Goal: Information Seeking & Learning: Learn about a topic

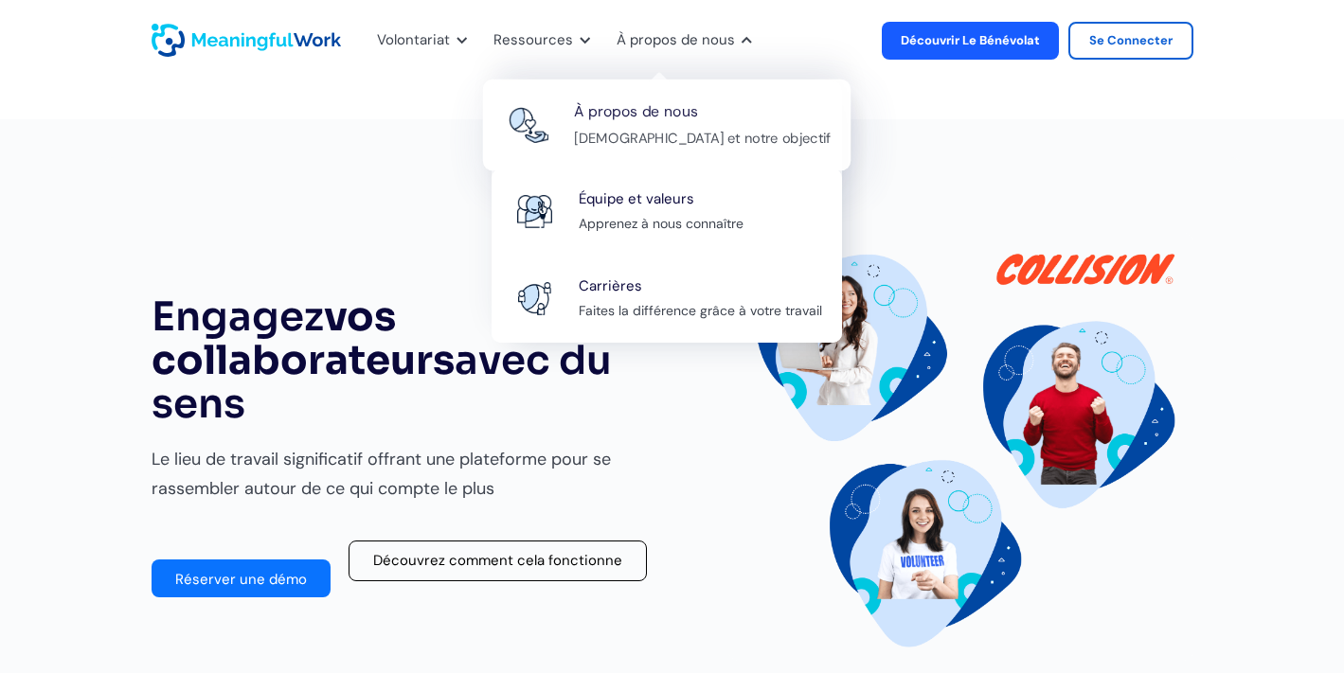
click at [656, 124] on div "À propos de nous Notre mission et notre objectif" at bounding box center [702, 124] width 257 height 51
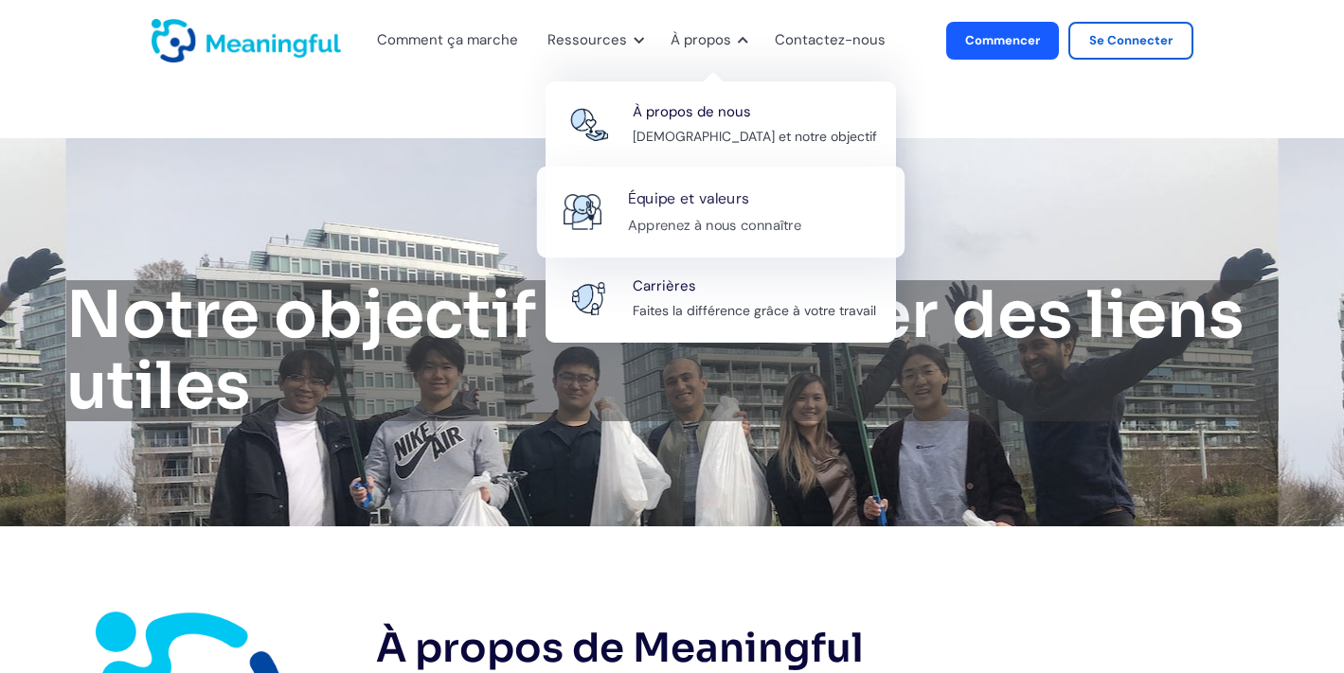
click at [683, 225] on font "Apprenez à nous connaître" at bounding box center [714, 225] width 173 height 18
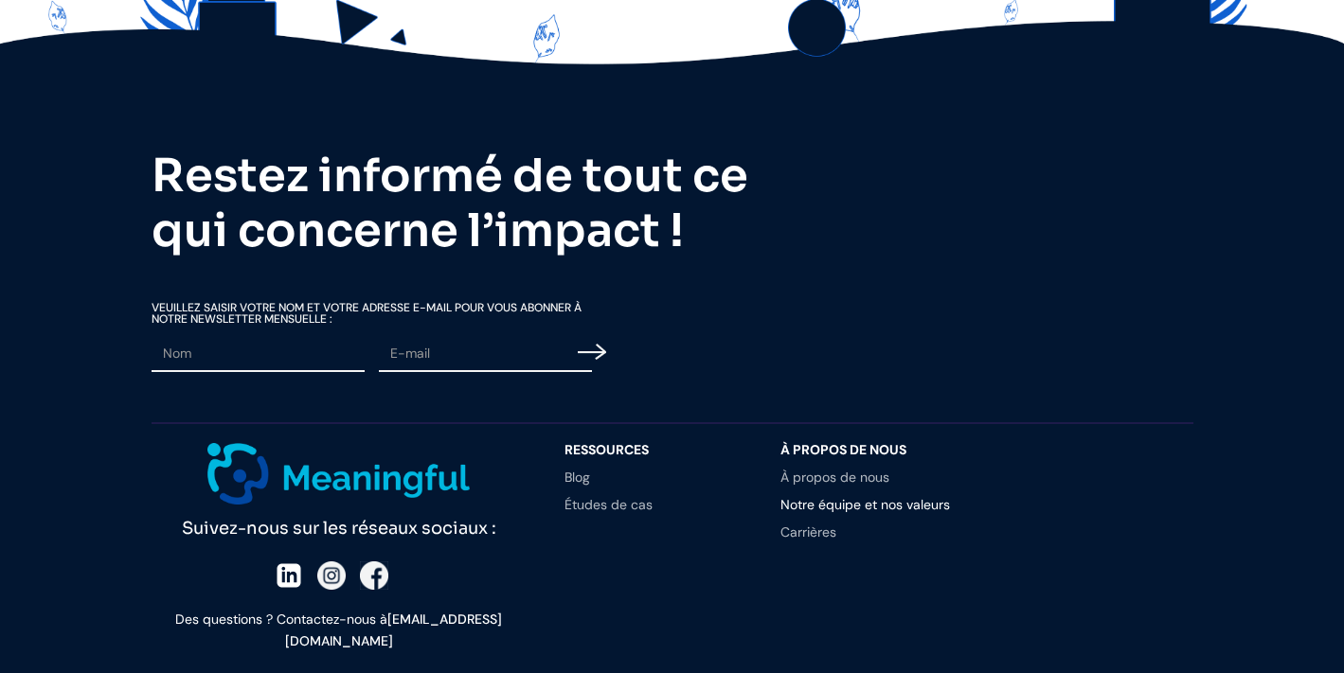
scroll to position [4649, 0]
